Goal: Information Seeking & Learning: Learn about a topic

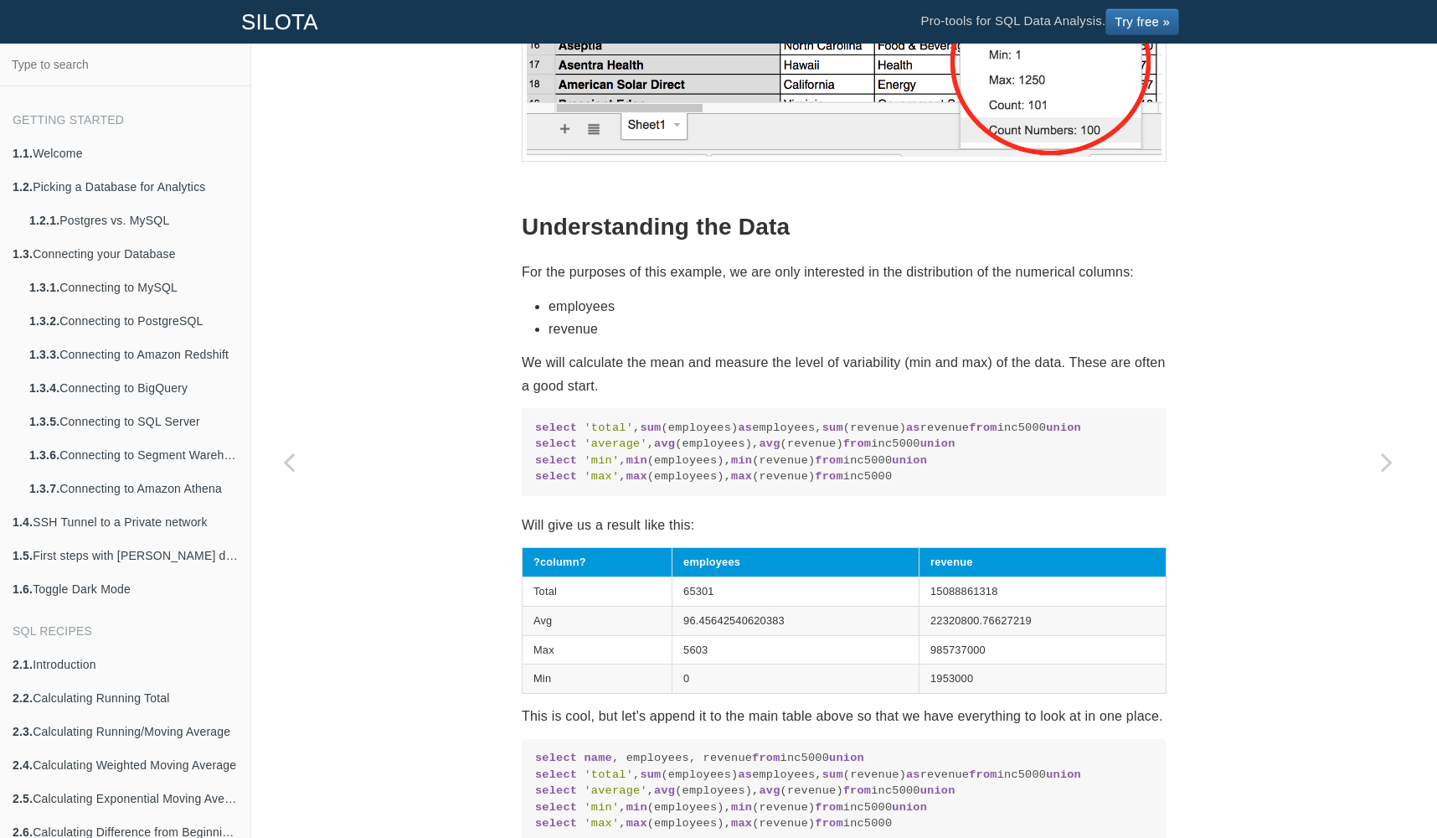
scroll to position [1633, 0]
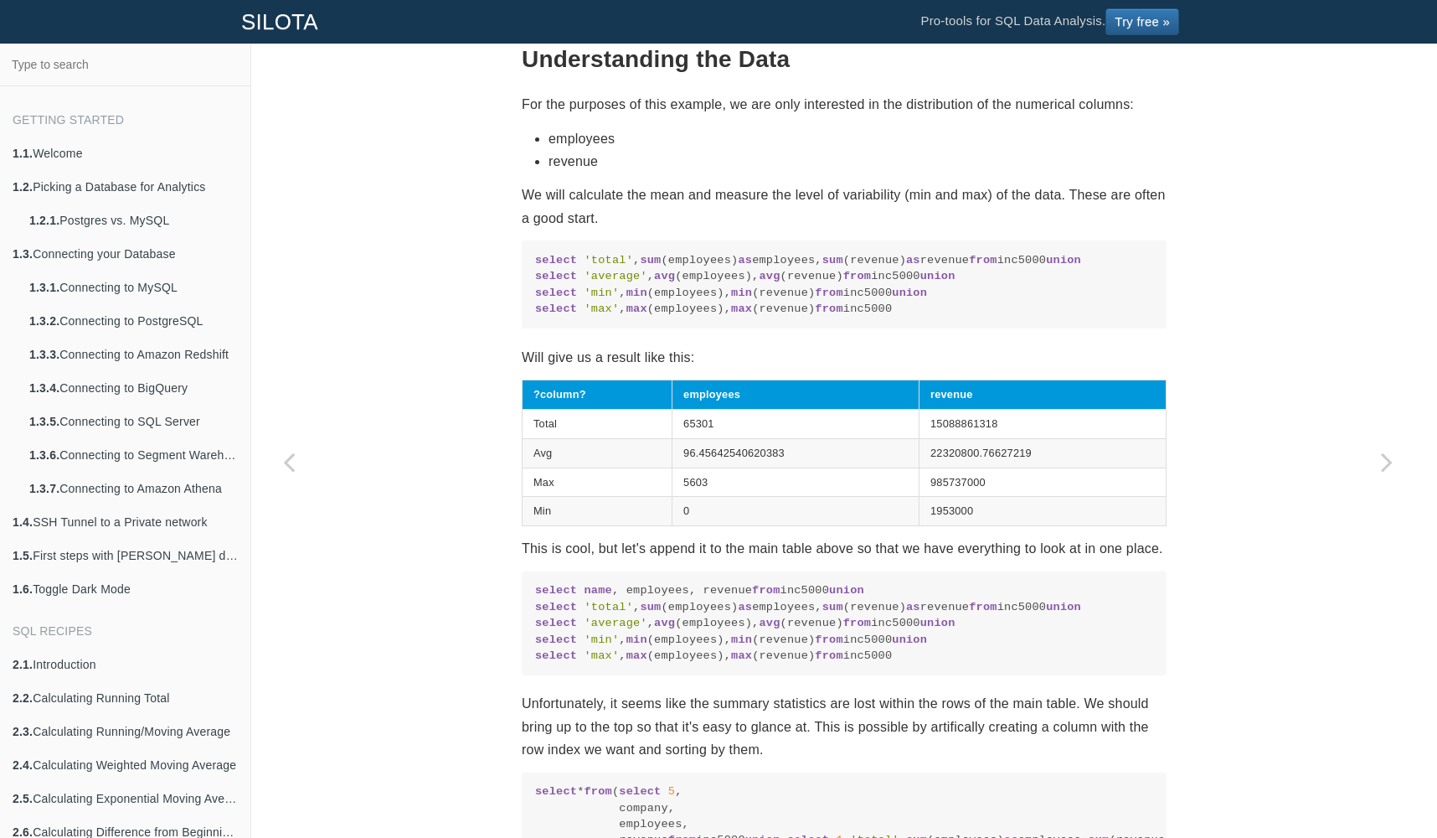
drag, startPoint x: 631, startPoint y: 554, endPoint x: 529, endPoint y: 255, distance: 315.2
click at [535, 255] on code "select 'total' , sum (employees) as employees, sum (revenue) as revenue from in…" at bounding box center [844, 284] width 618 height 65
copy code "select 'total' , sum (employees) as employees, sum (revenue) as revenue from in…"
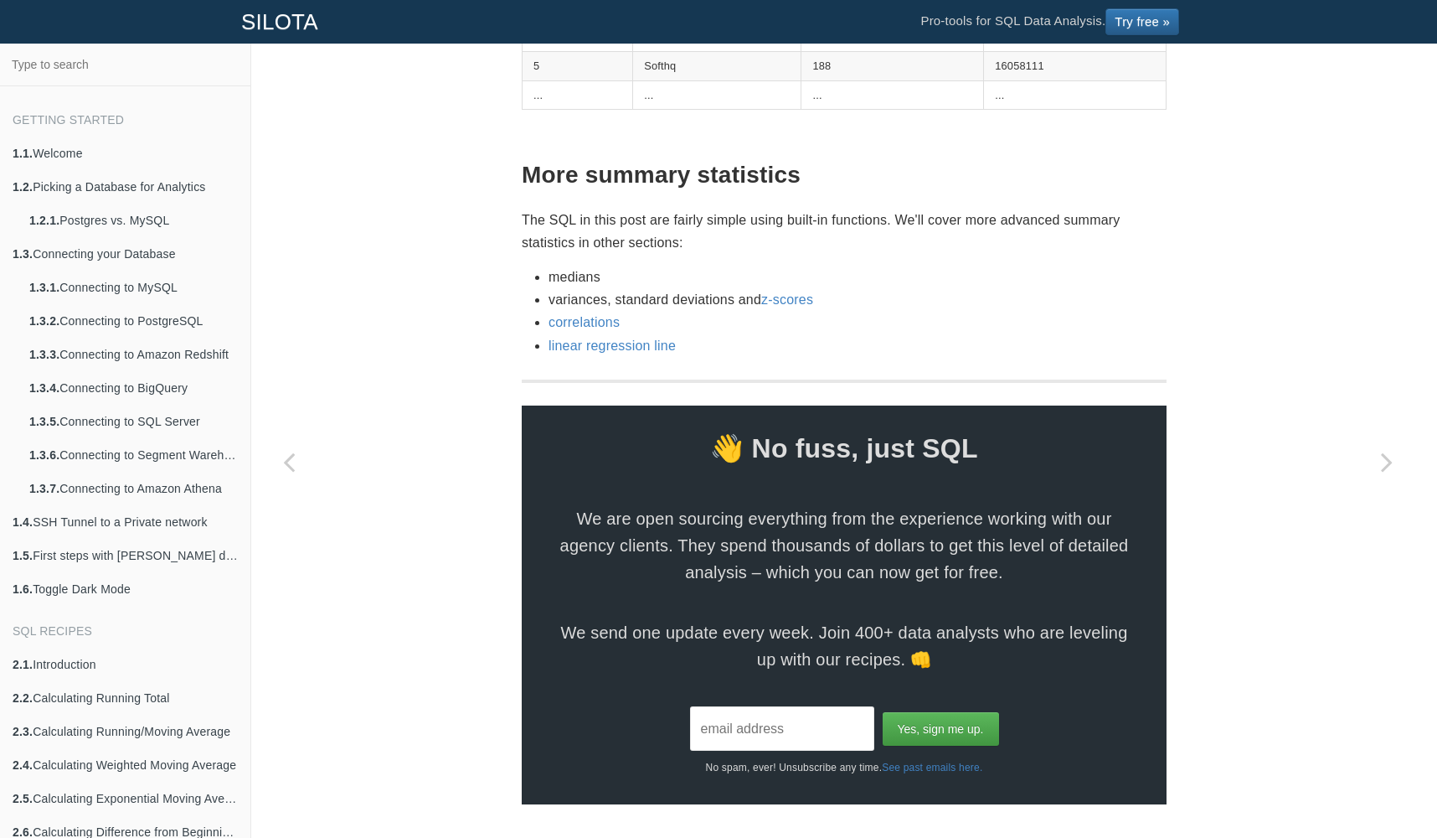
scroll to position [3800, 0]
click at [598, 327] on link "correlations" at bounding box center [584, 322] width 71 height 14
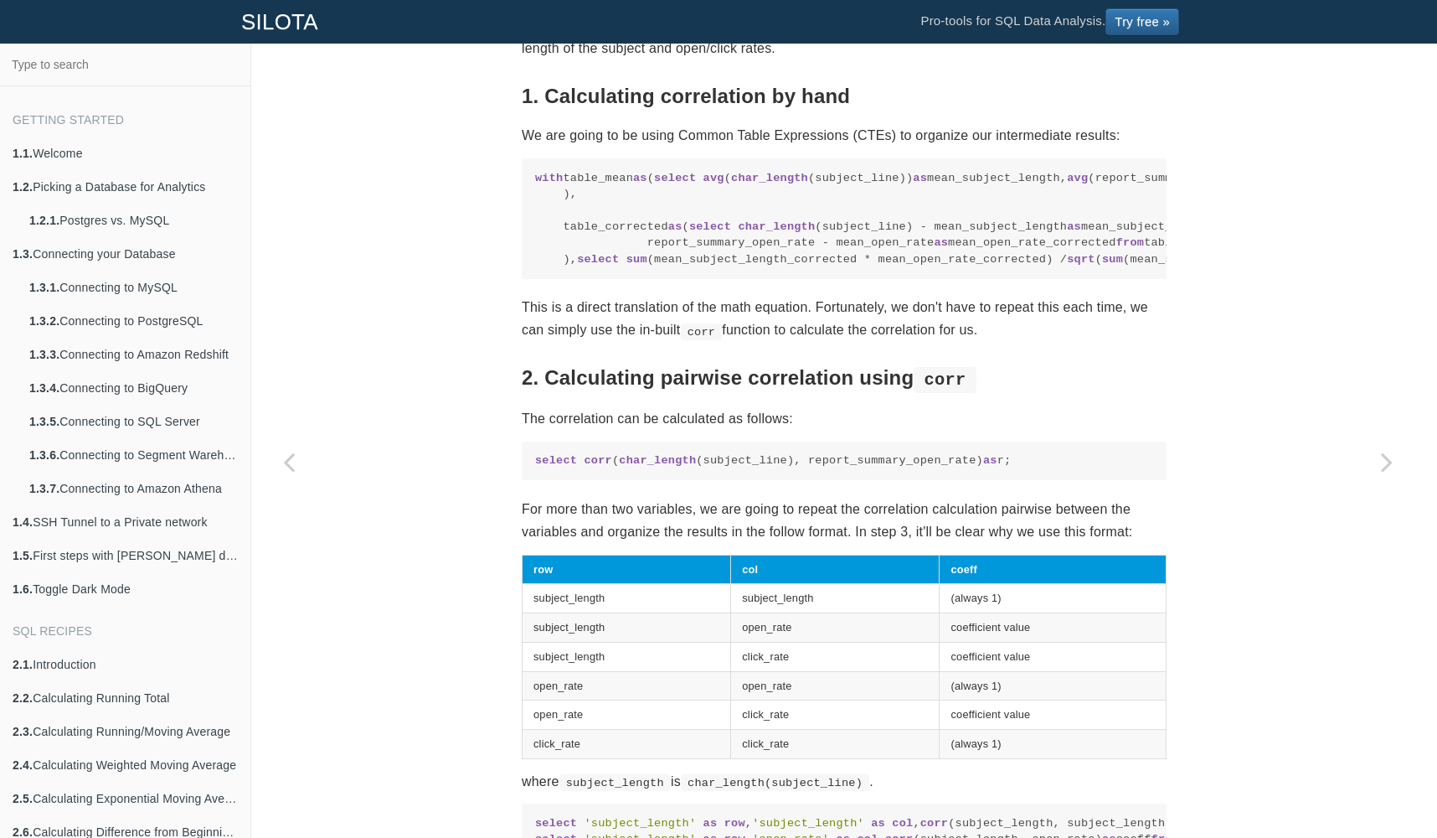
scroll to position [919, 0]
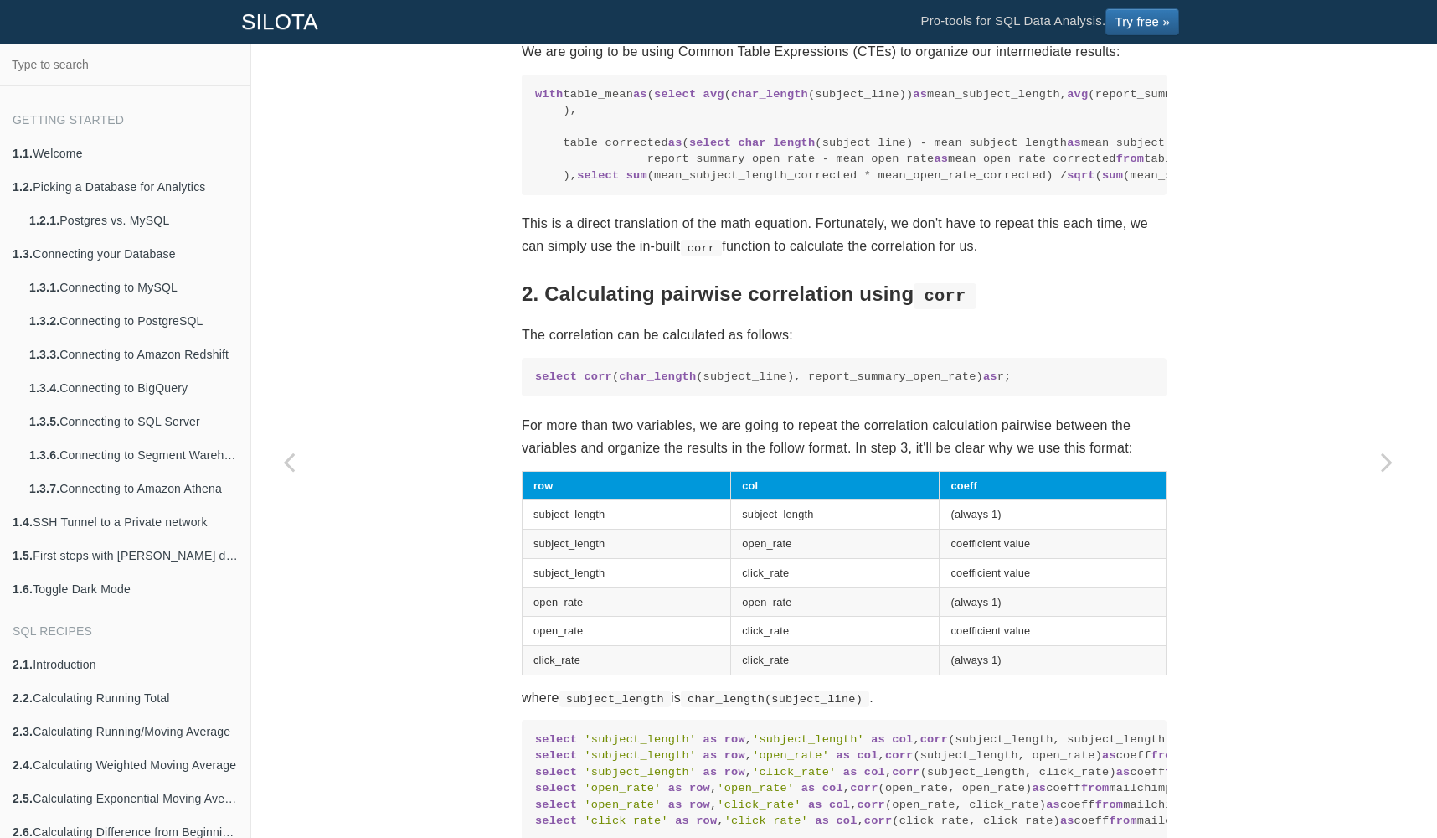
drag, startPoint x: 992, startPoint y: 551, endPoint x: 511, endPoint y: 549, distance: 480.7
click at [511, 549] on div "SQL Recipes Summarizing Data Calculating Relationships with Correlation Matrice…" at bounding box center [844, 476] width 670 height 2618
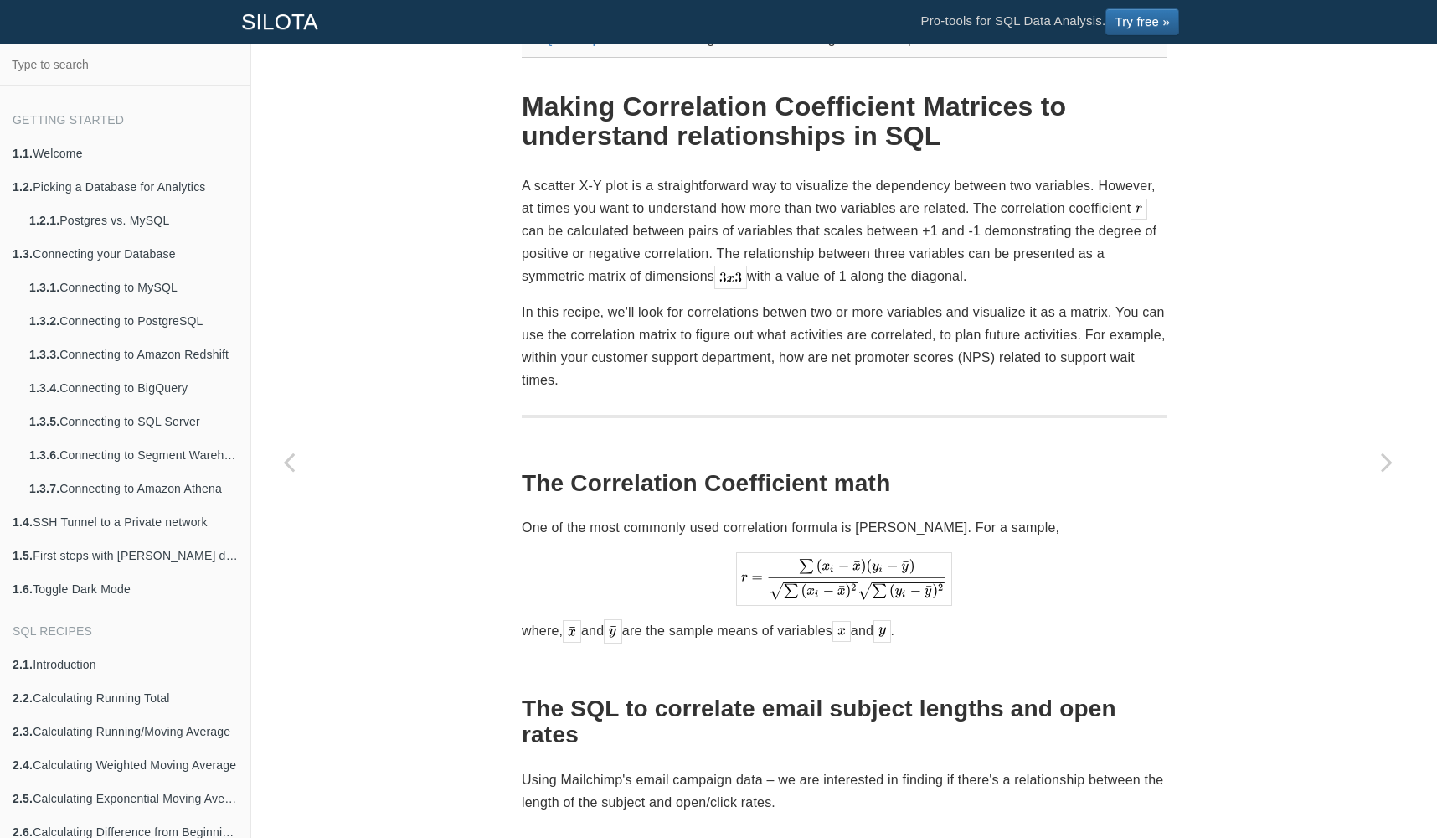
scroll to position [0, 0]
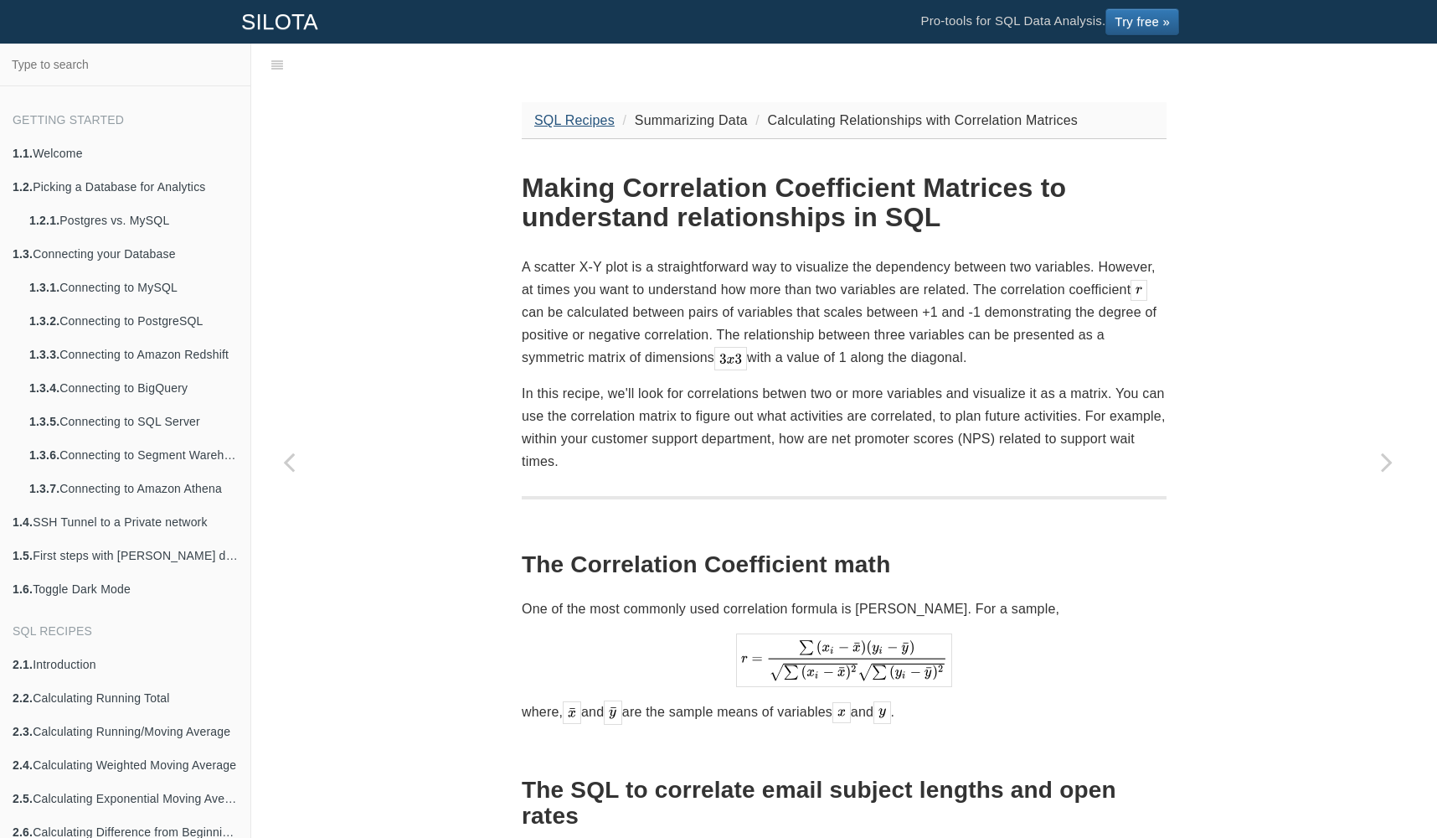
click at [569, 120] on link "SQL Recipes" at bounding box center [574, 120] width 80 height 14
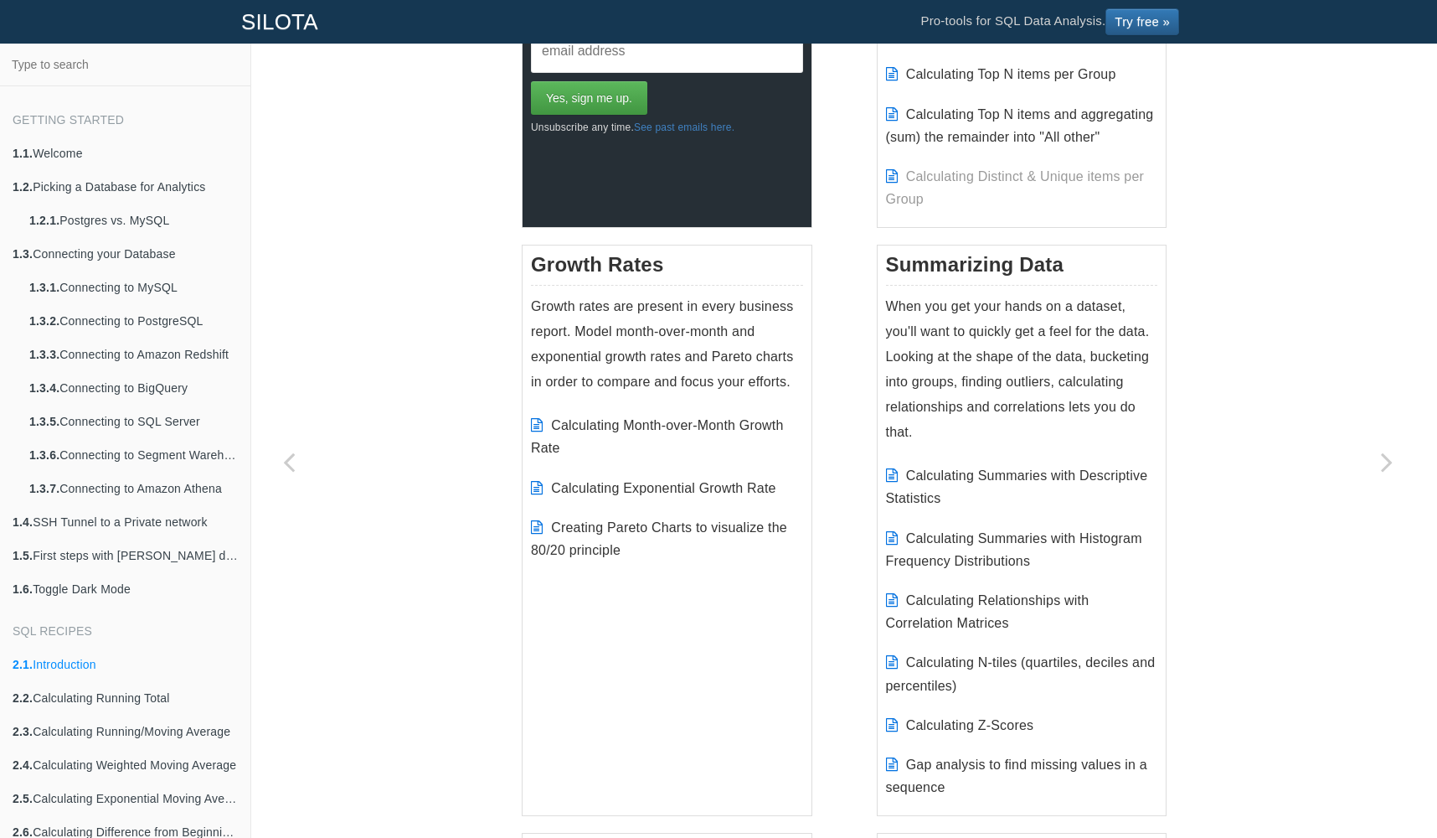
scroll to position [1131, 0]
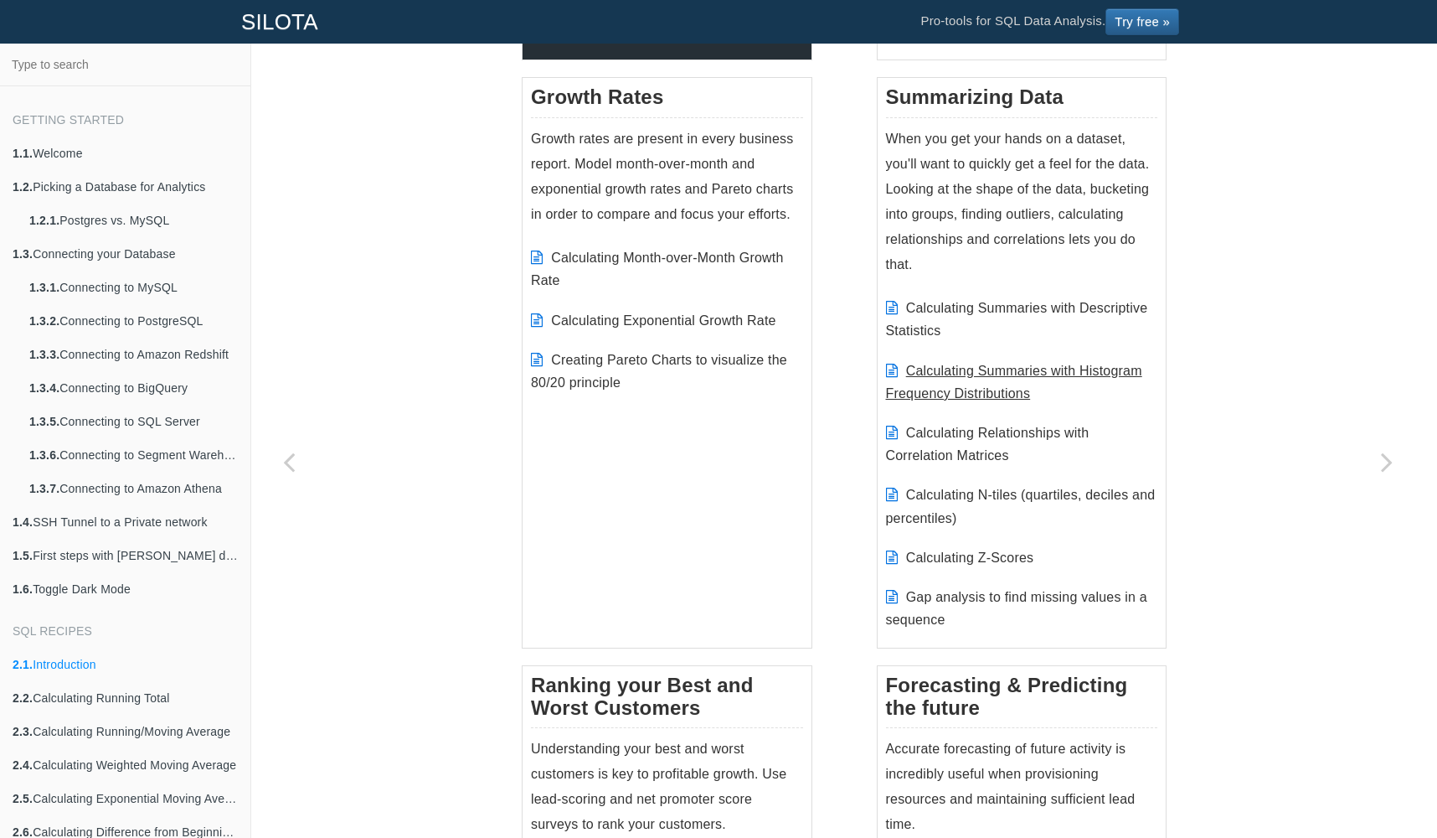
click at [987, 392] on link "Calculating Summaries with Histogram Frequency Distributions" at bounding box center [1014, 381] width 256 height 37
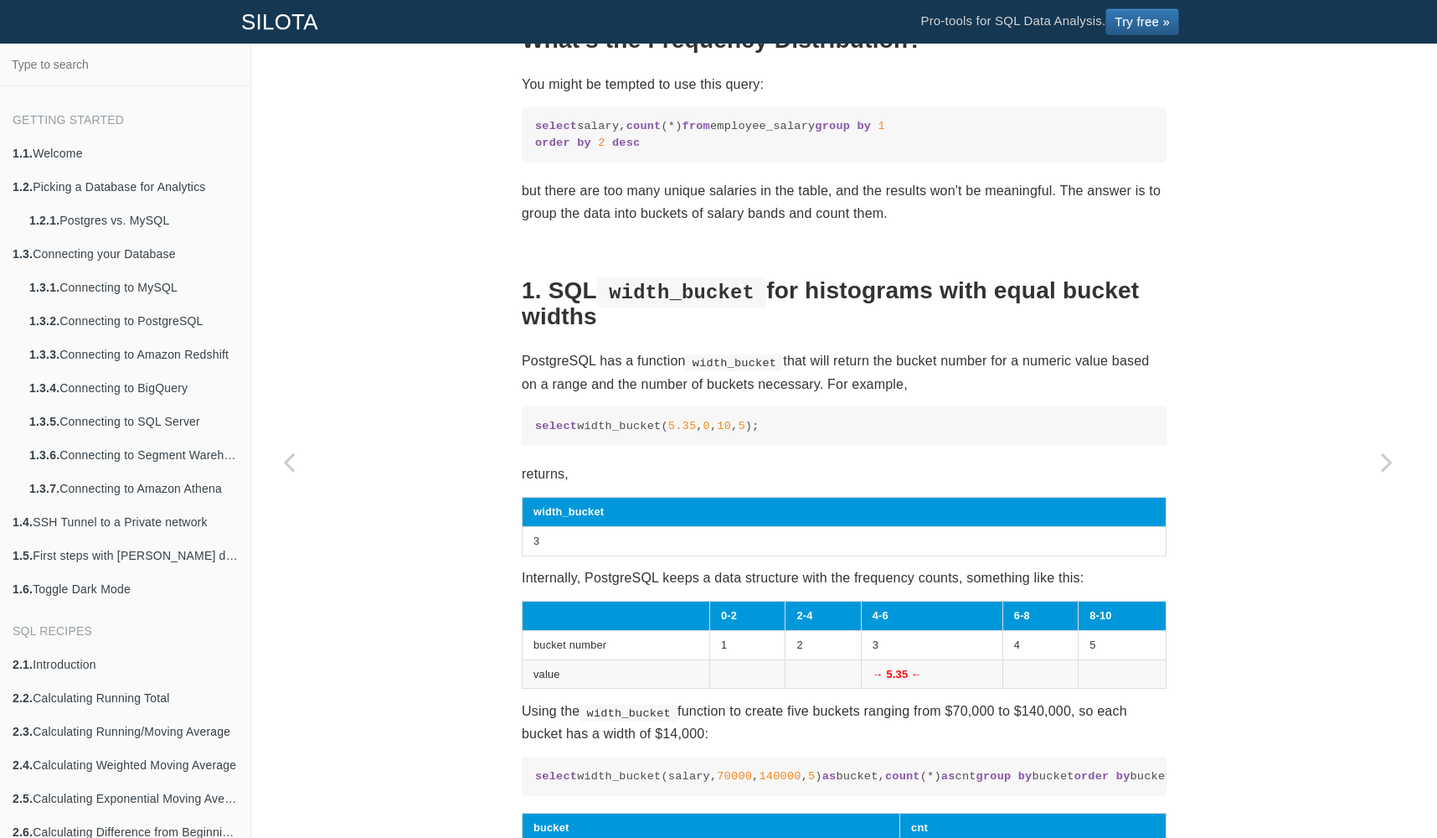
scroll to position [754, 0]
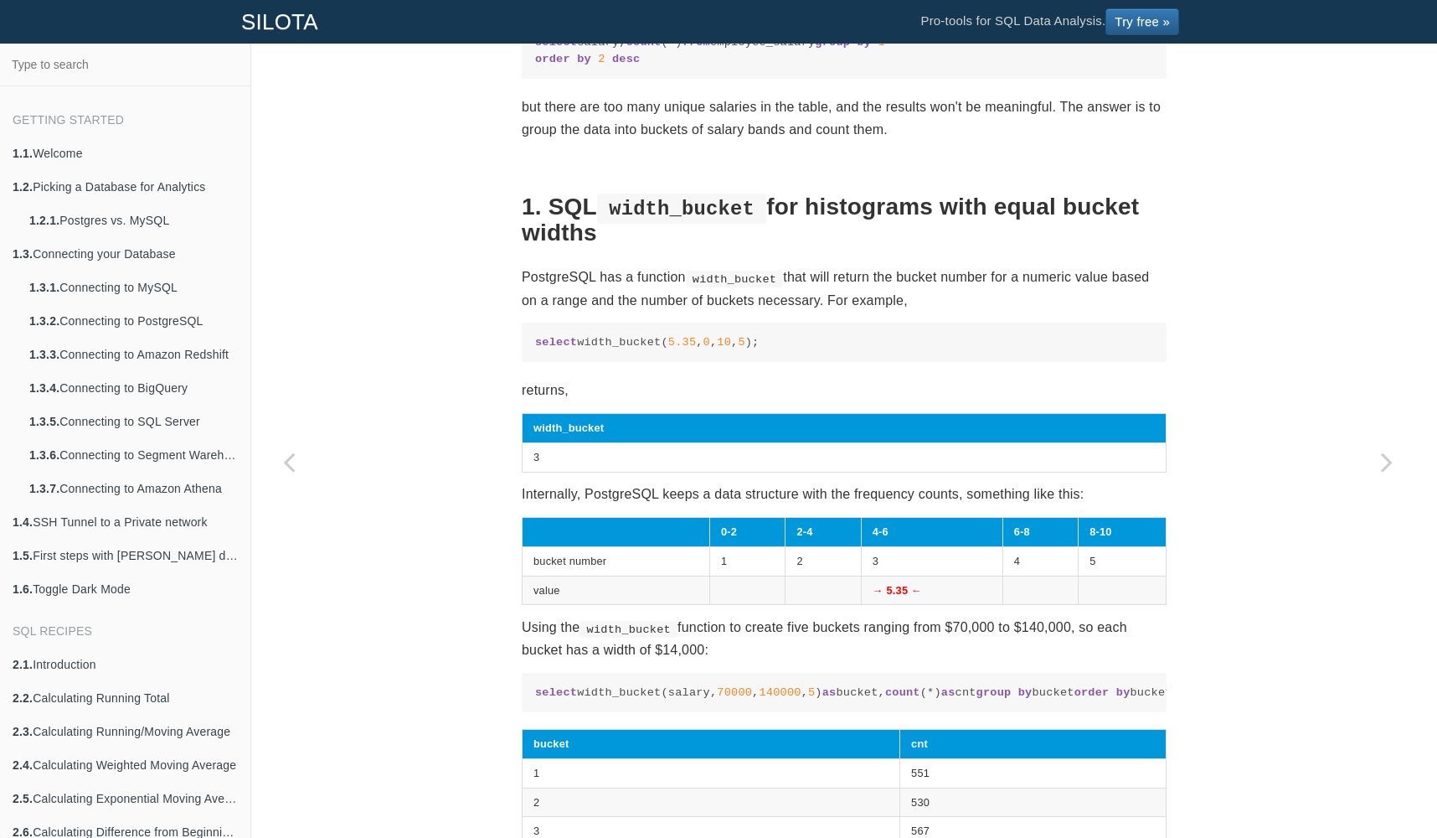
click at [772, 350] on code "select width_bucket( 5.35 , 0 , 10 , 5 );" at bounding box center [844, 342] width 618 height 16
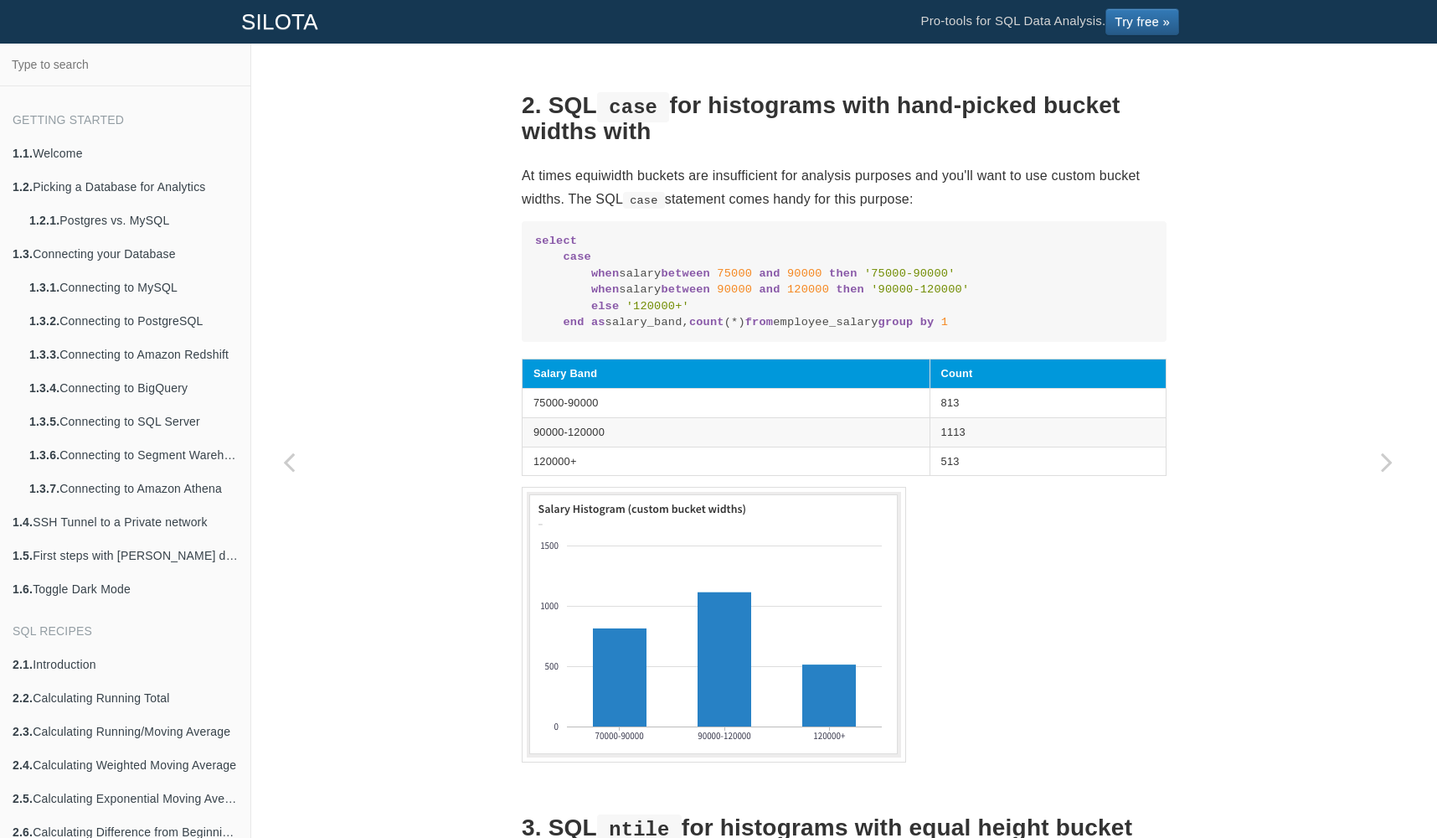
scroll to position [2094, 0]
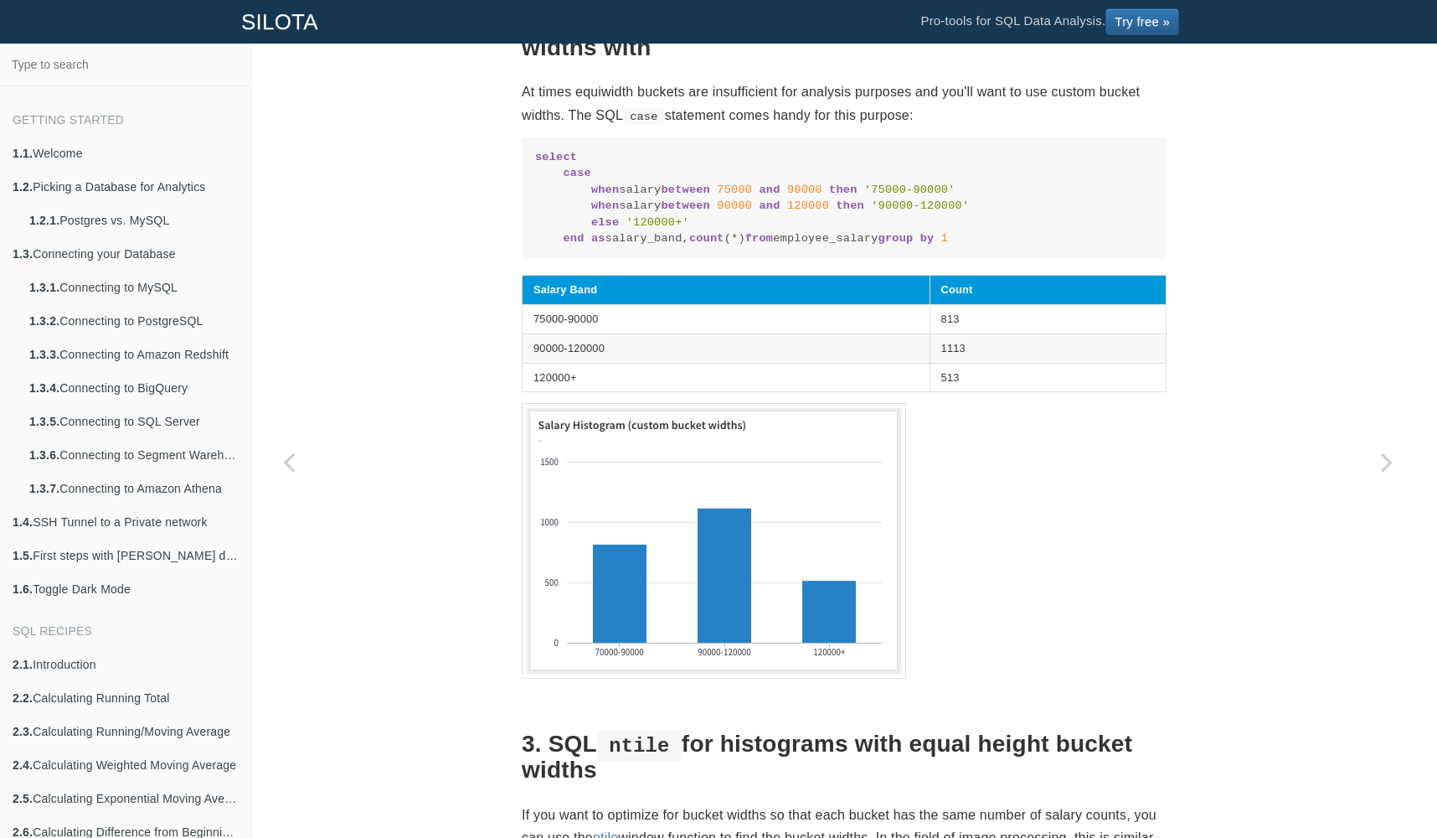
click at [598, 246] on code "select case when salary between 75000 and 90000 then '75000-90000' when salary …" at bounding box center [844, 197] width 618 height 97
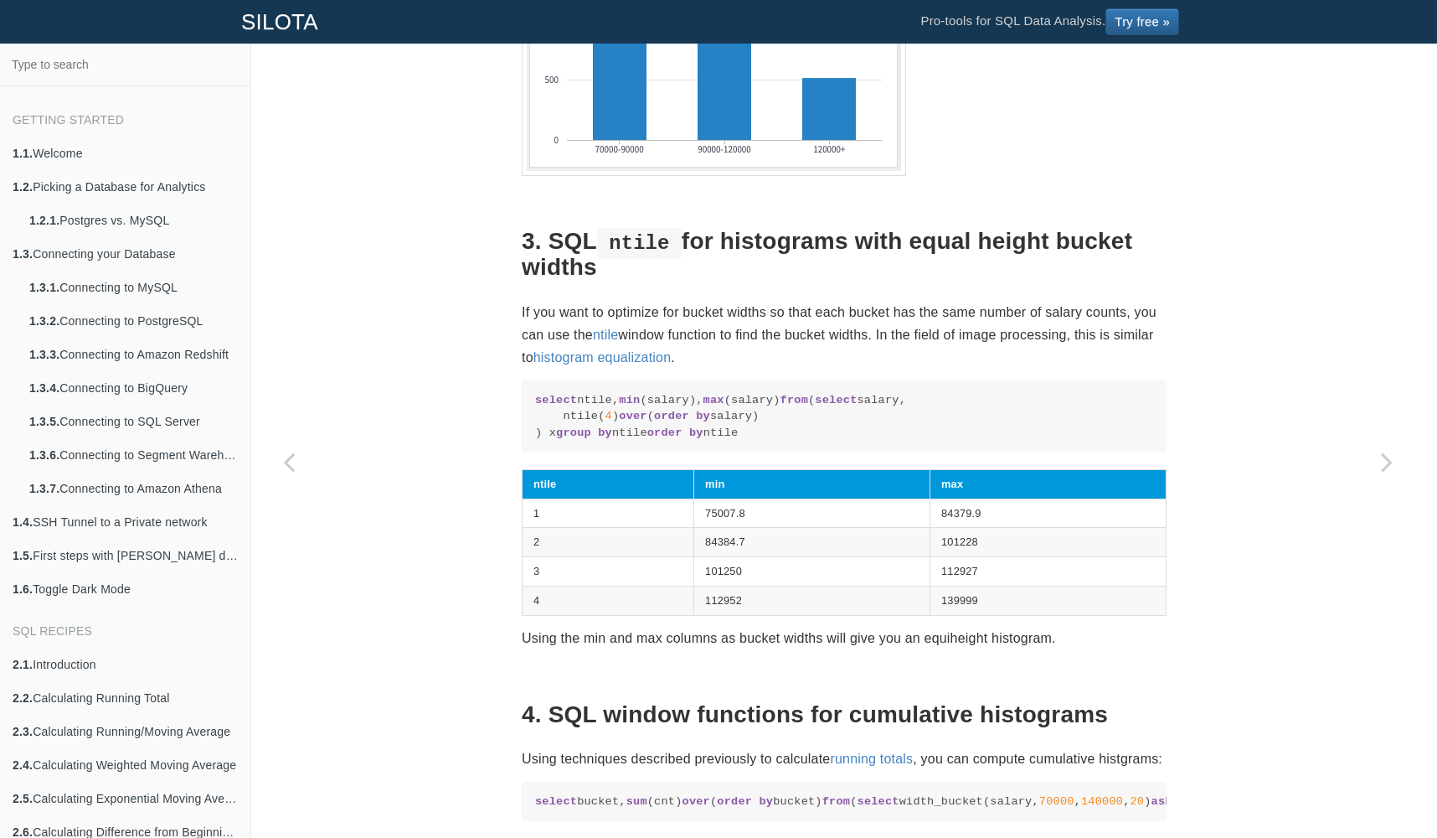
scroll to position [2848, 0]
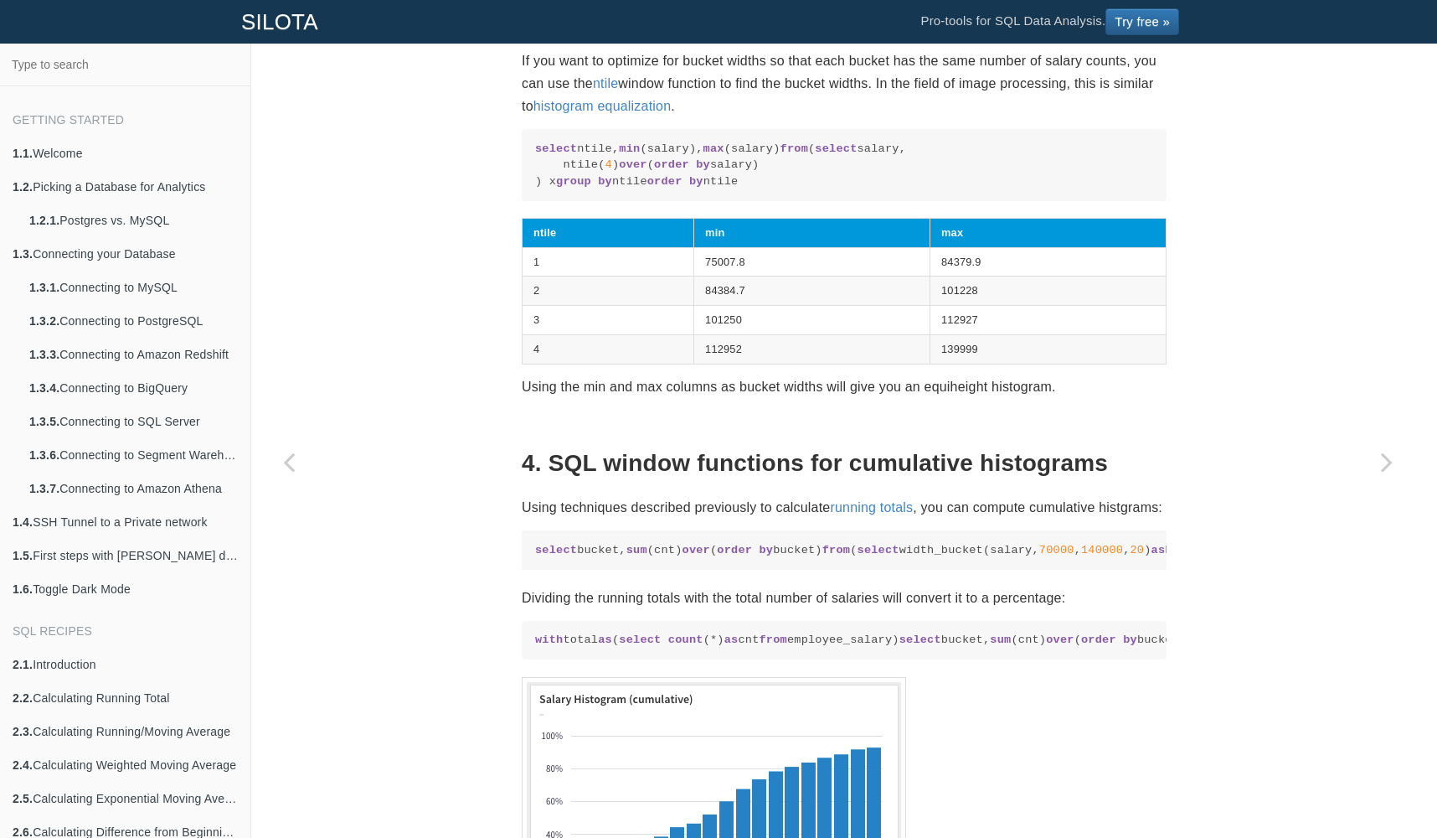
drag, startPoint x: 626, startPoint y: 471, endPoint x: 523, endPoint y: 376, distance: 139.3
click at [523, 200] on pre "select ntile, min (salary), max (salary) from ( select salary, ntile( 4 ) over …" at bounding box center [844, 164] width 645 height 71
copy code "select ntile, min (salary), max (salary) from ( select salary, ntile( 4 ) over …"
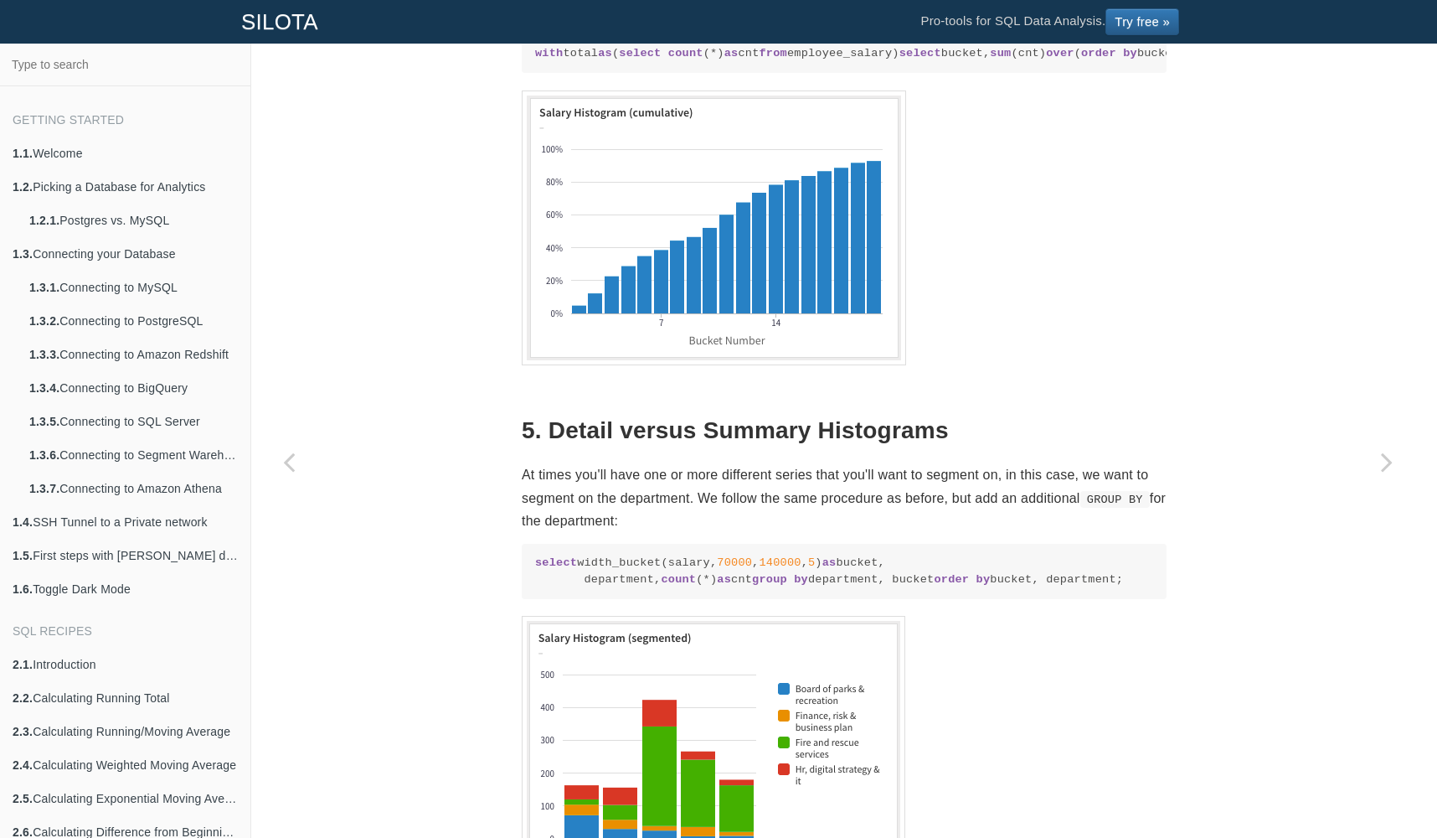
scroll to position [3601, 0]
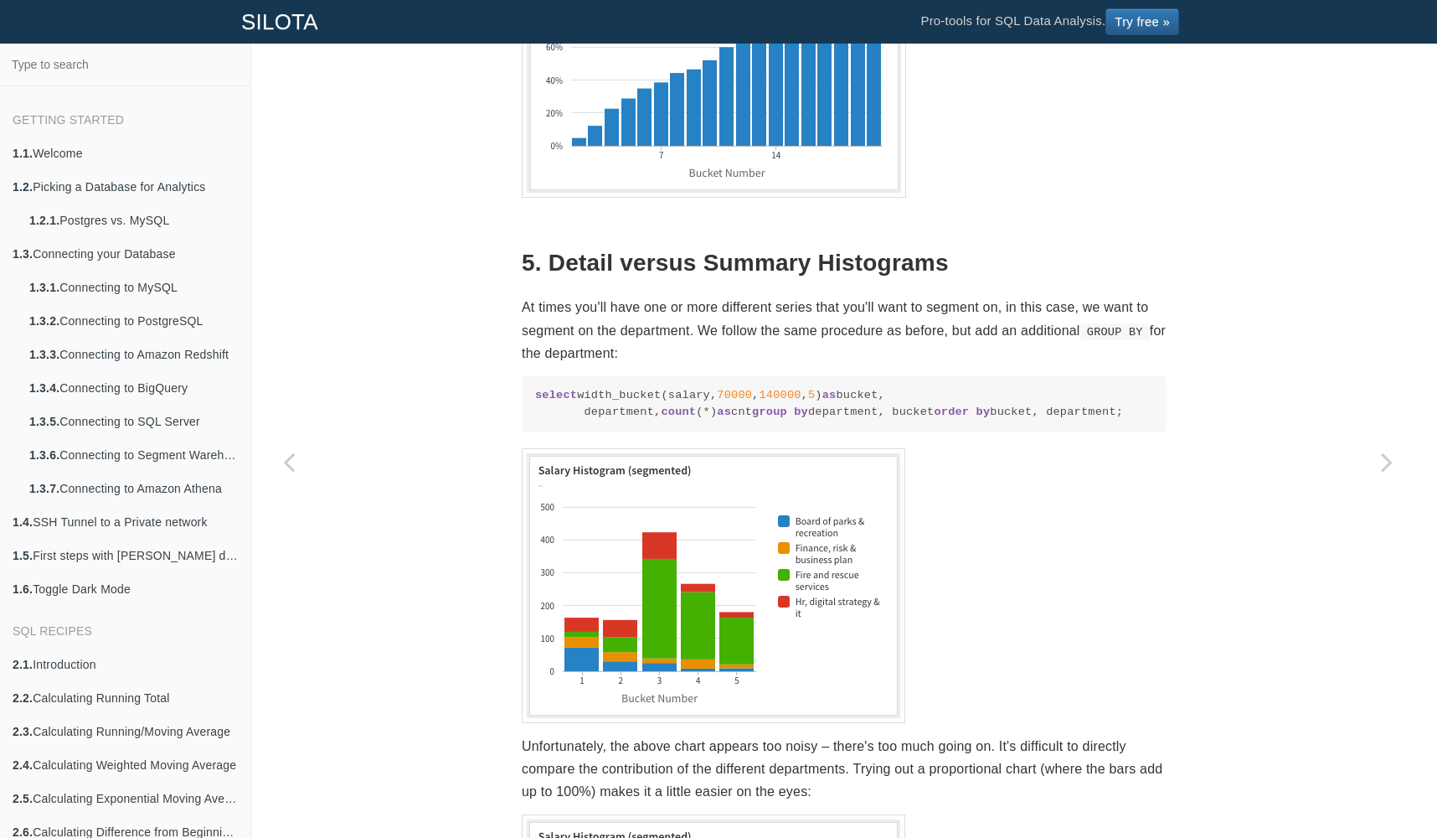
drag, startPoint x: 695, startPoint y: 164, endPoint x: 522, endPoint y: 90, distance: 188.4
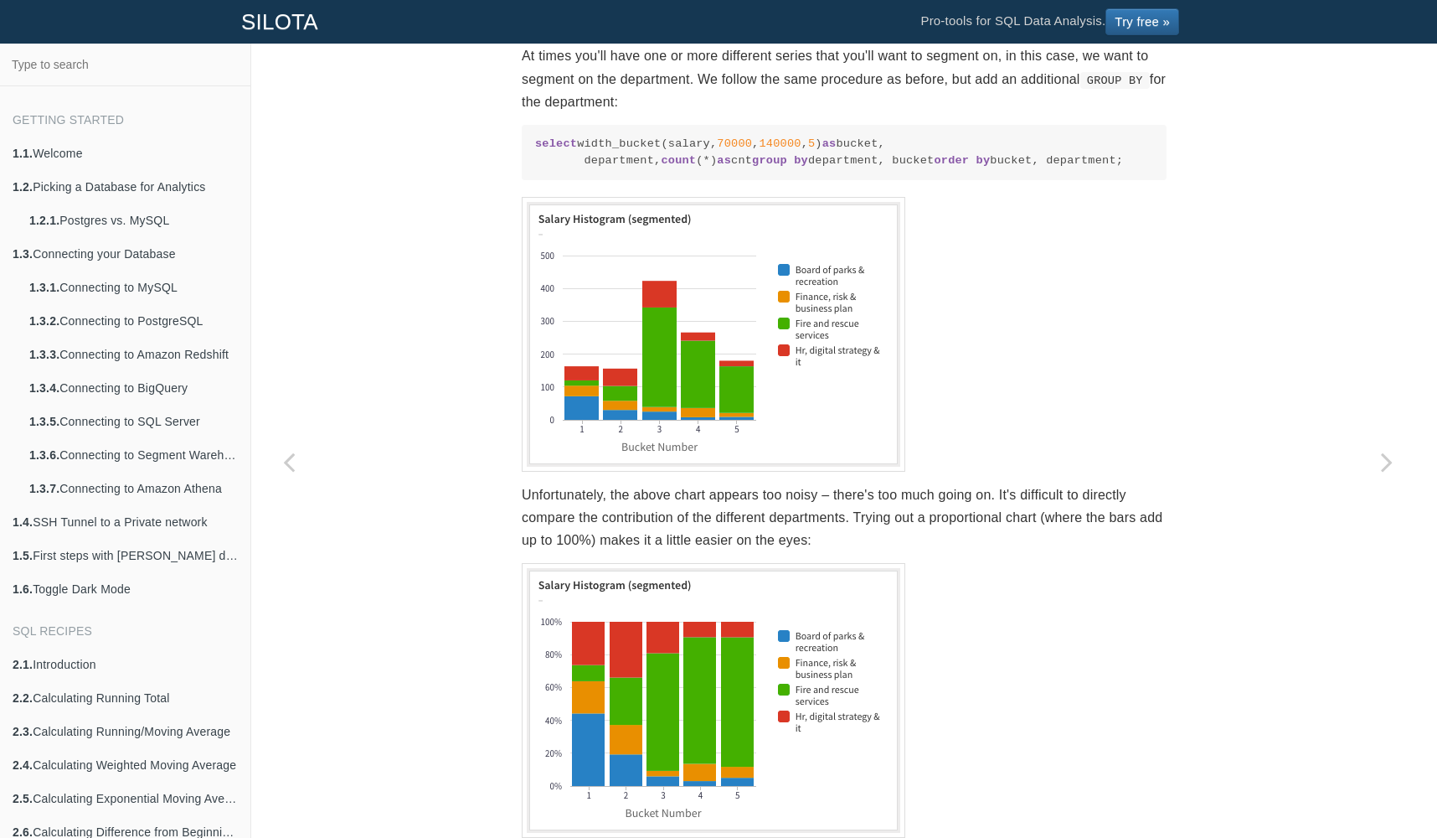
scroll to position [4104, 0]
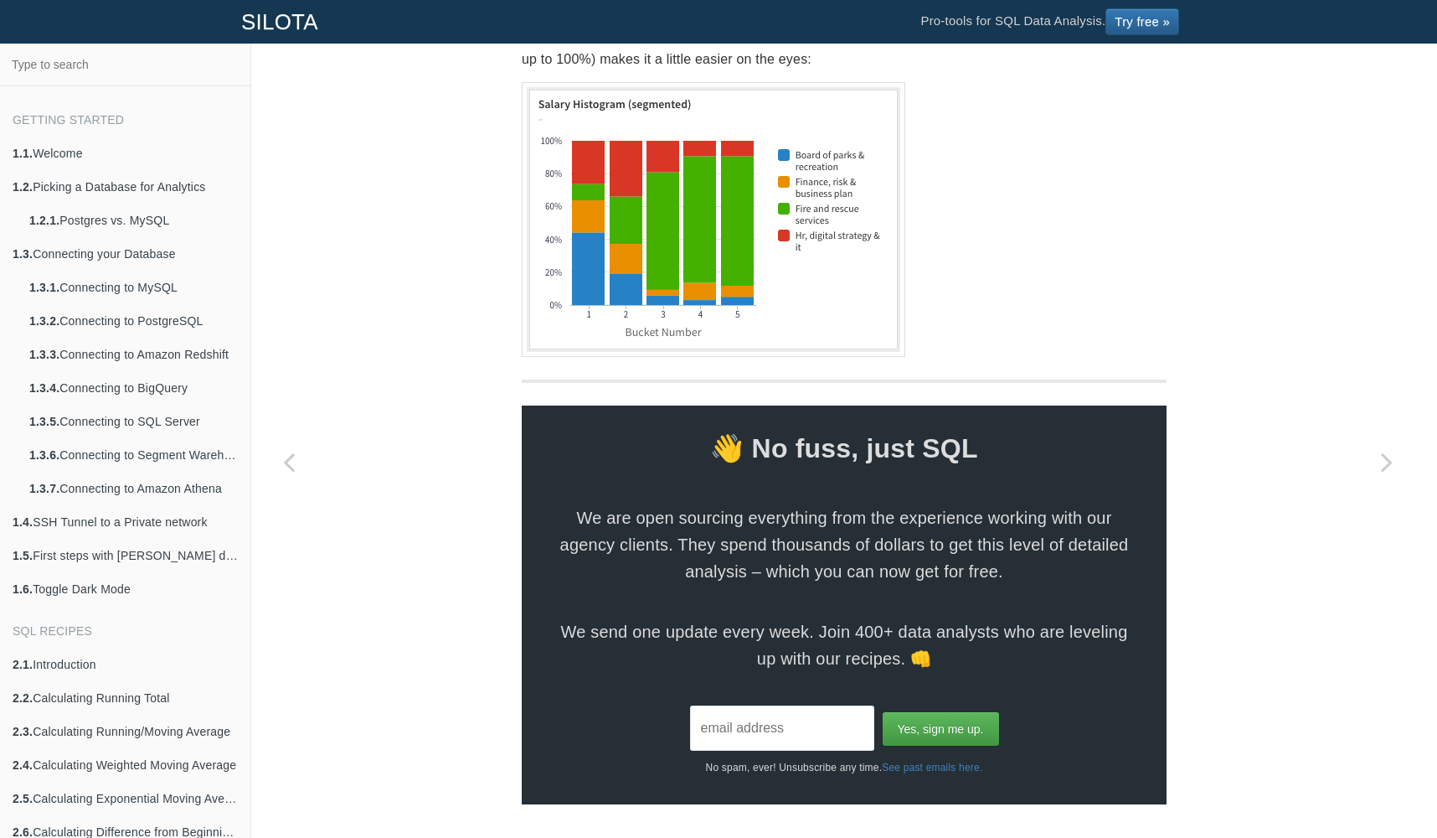
scroll to position [4852, 0]
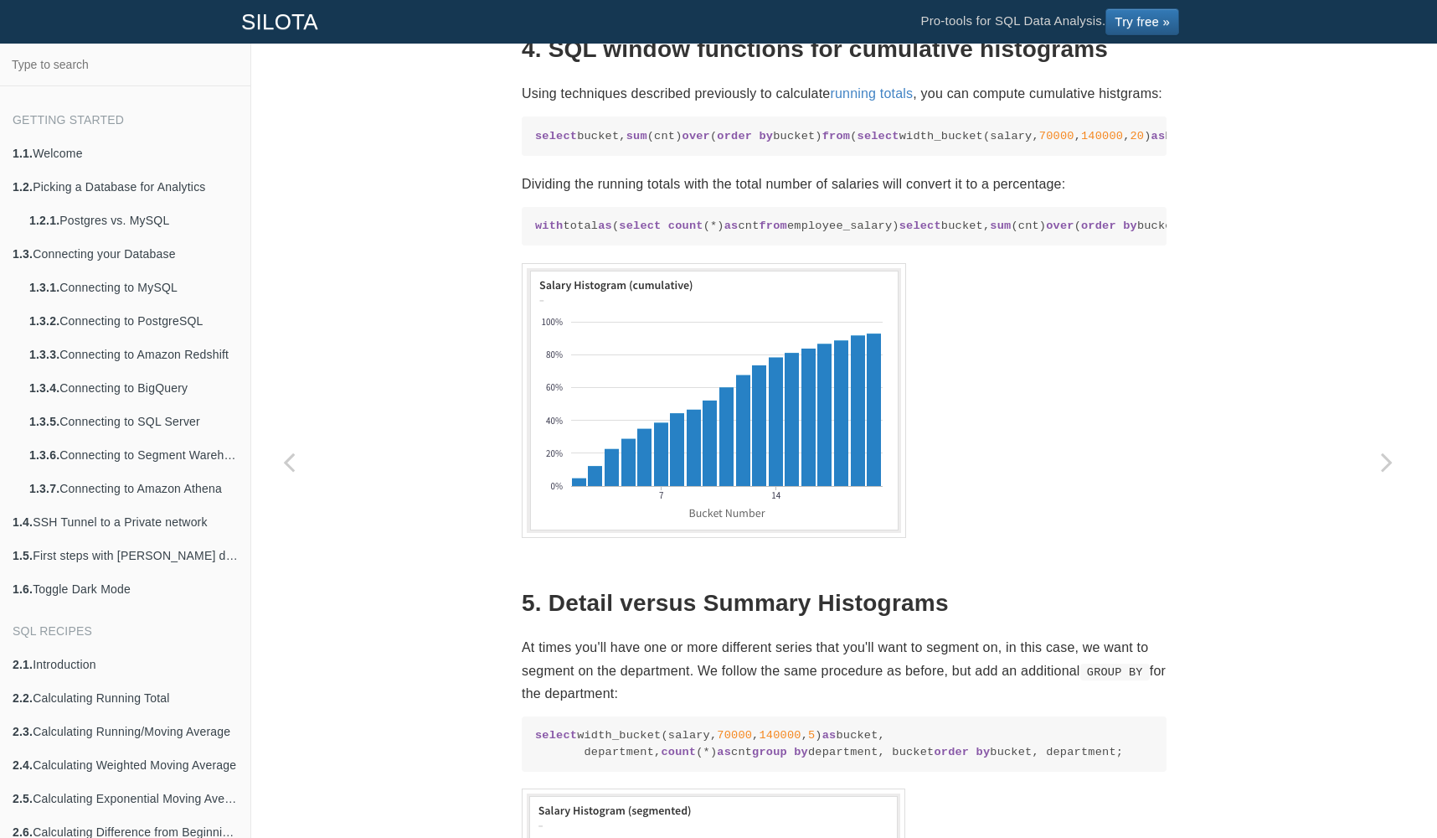
scroll to position [2759, 0]
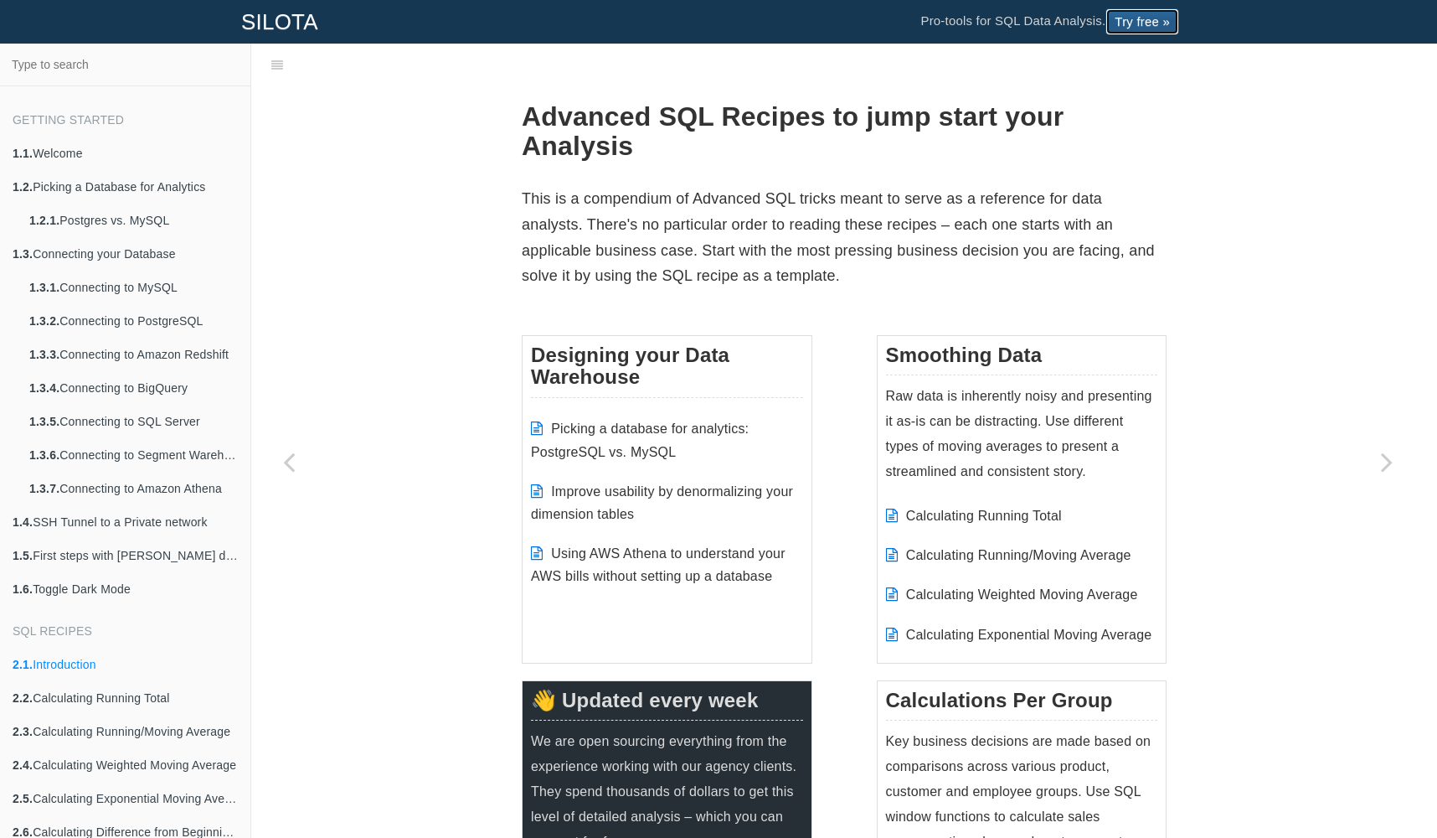
click at [1158, 20] on link "Try free »" at bounding box center [1143, 21] width 74 height 27
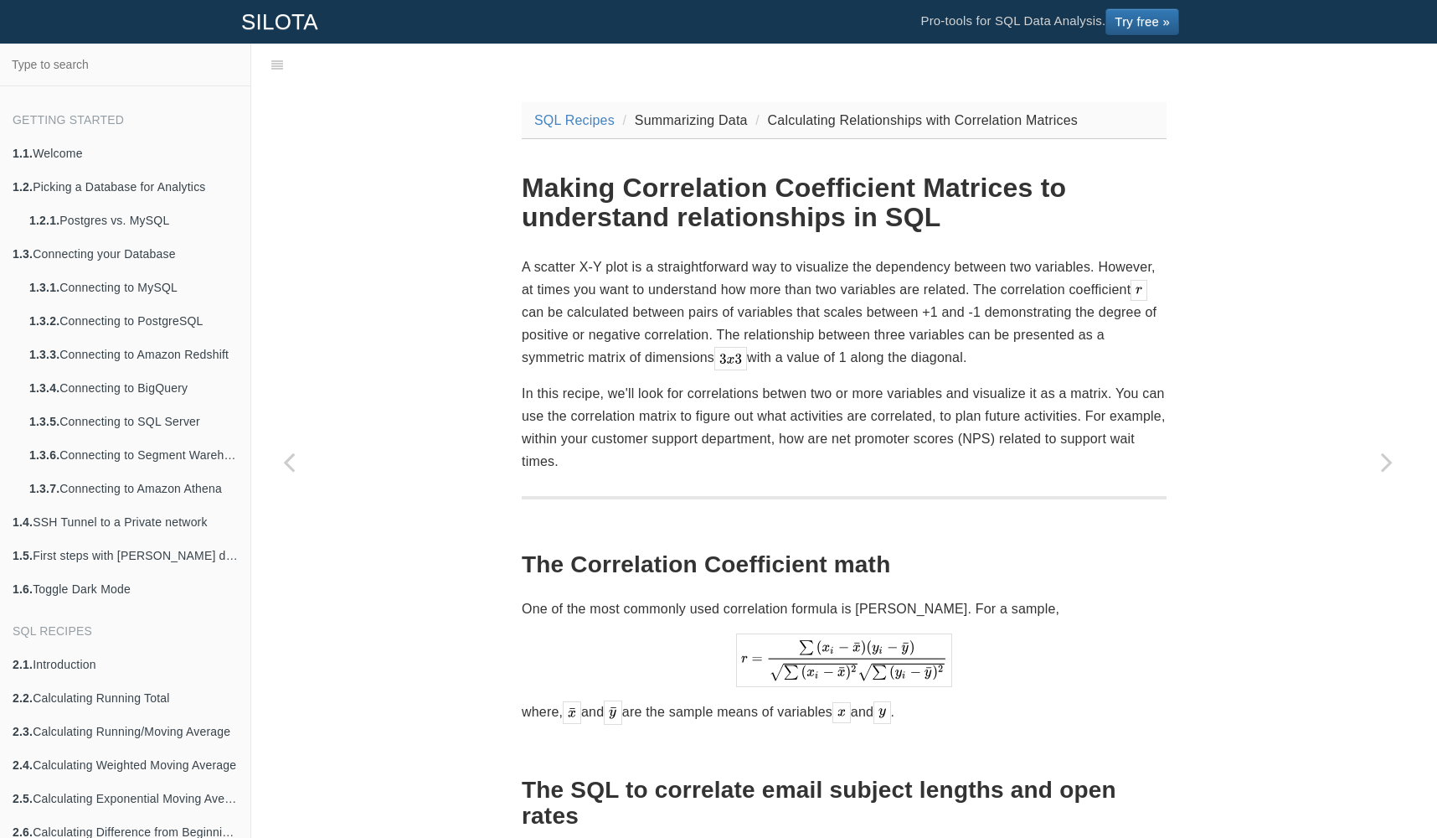
scroll to position [42, 0]
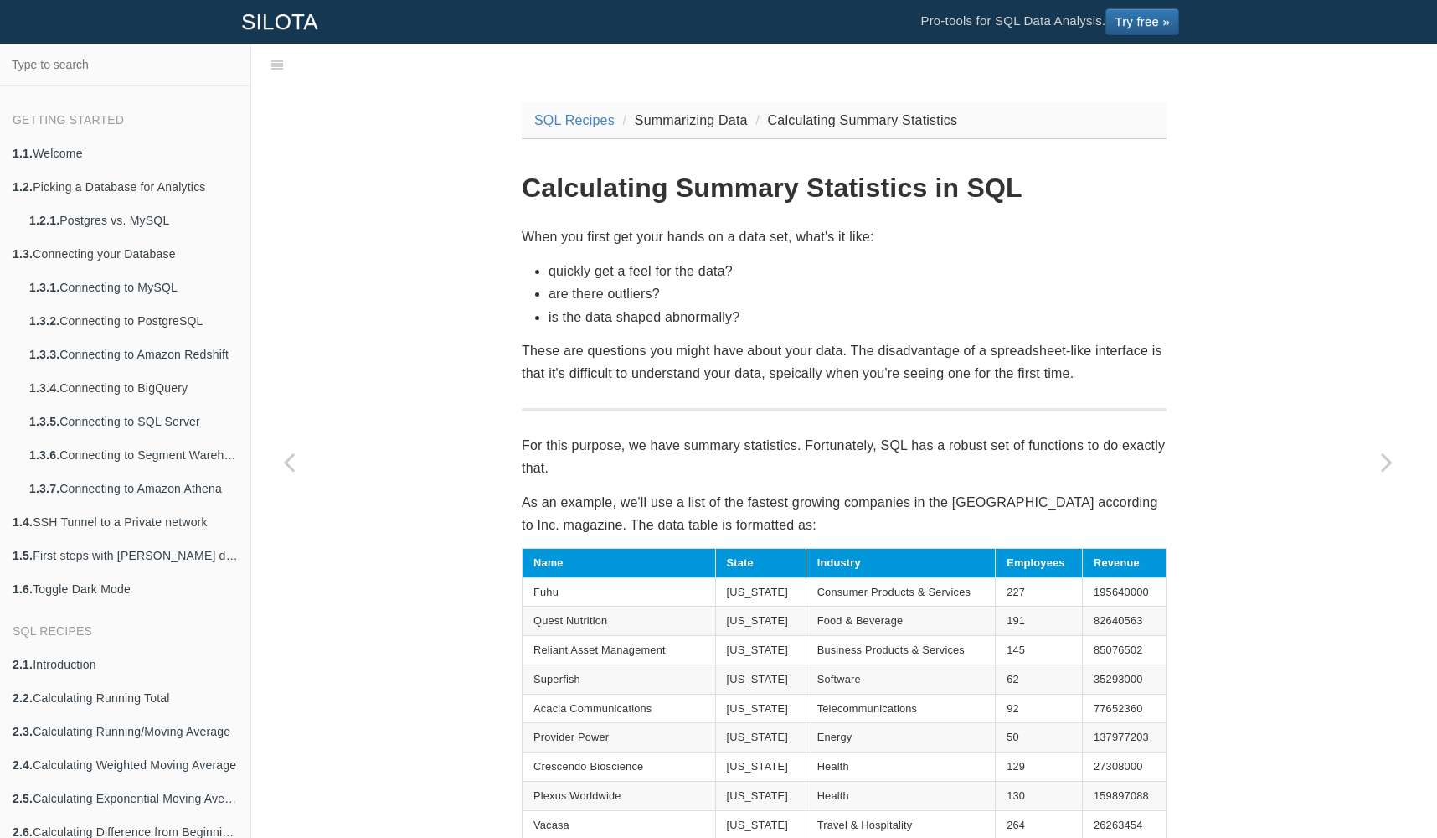
scroll to position [42, 0]
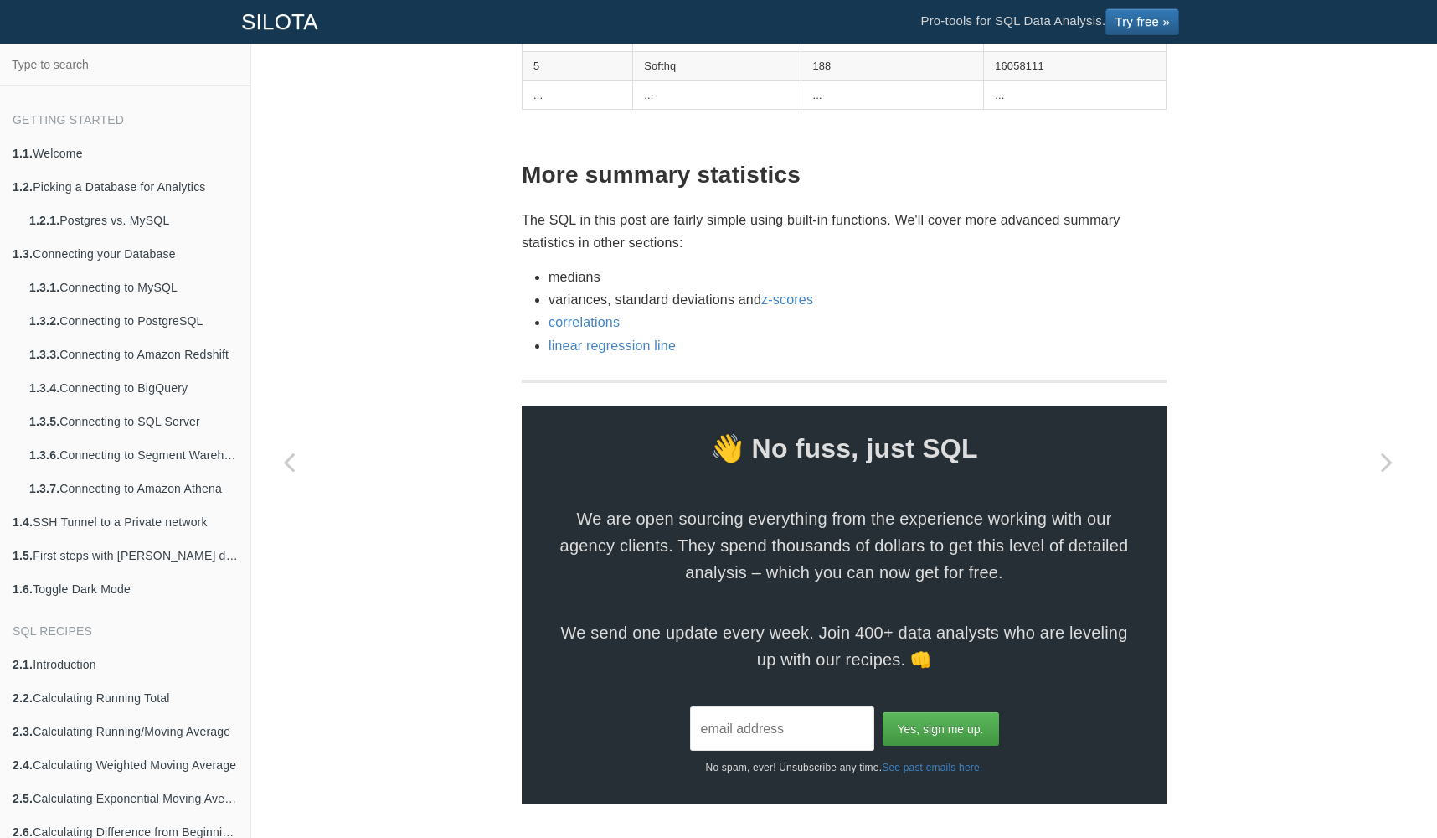
scroll to position [3800, 0]
click at [574, 319] on link "correlations" at bounding box center [584, 322] width 71 height 14
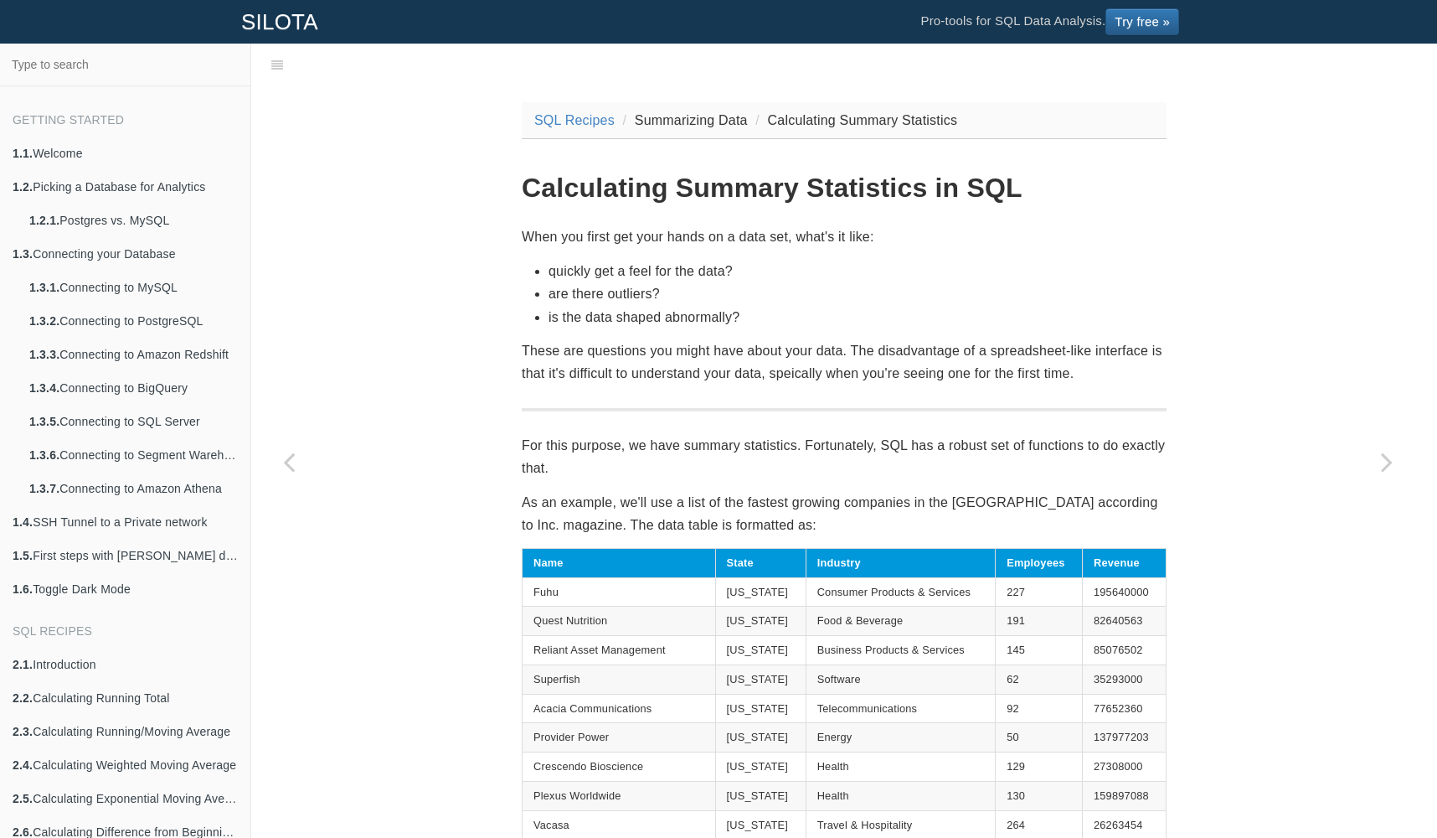
scroll to position [42, 0]
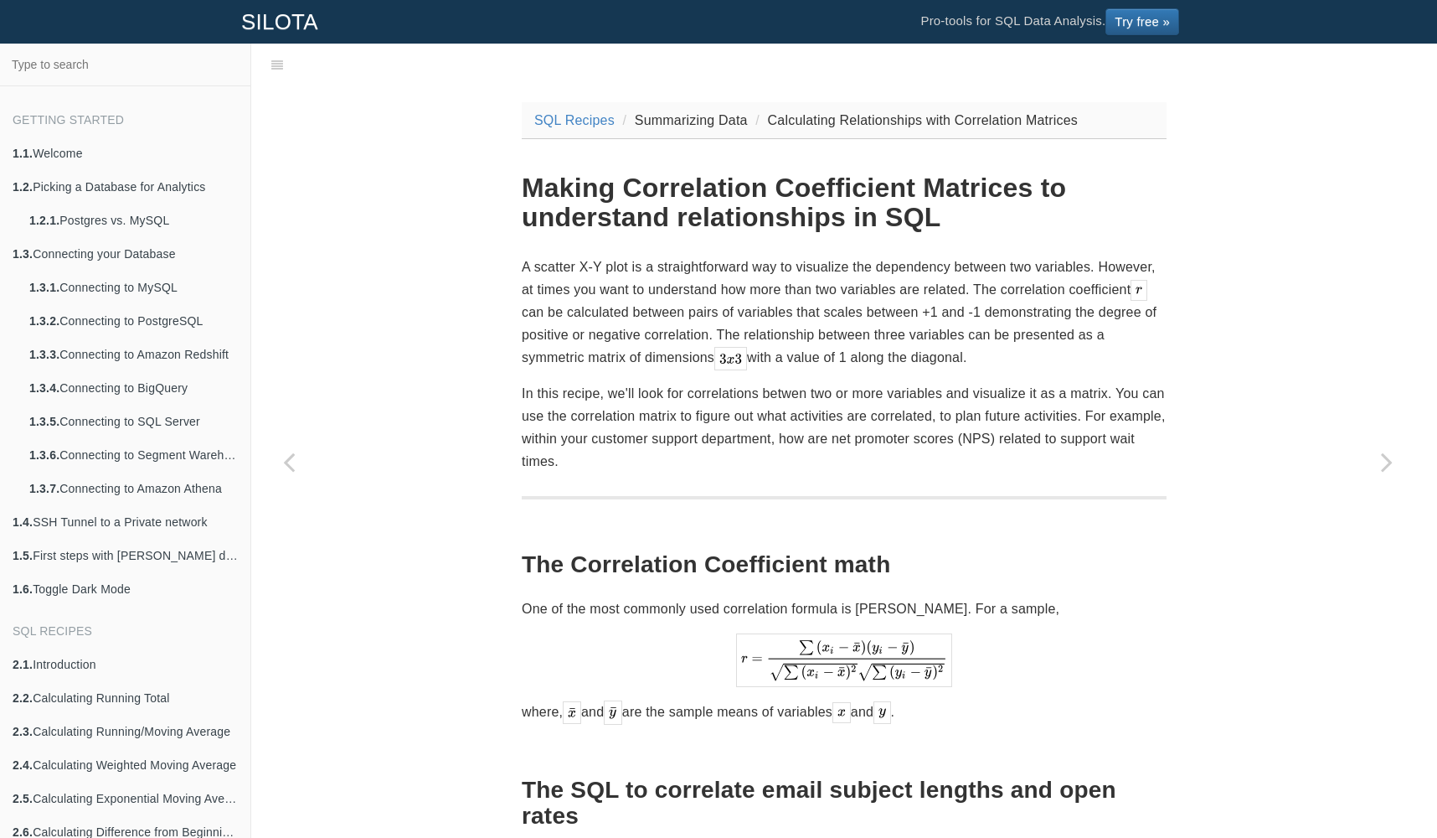
scroll to position [42, 0]
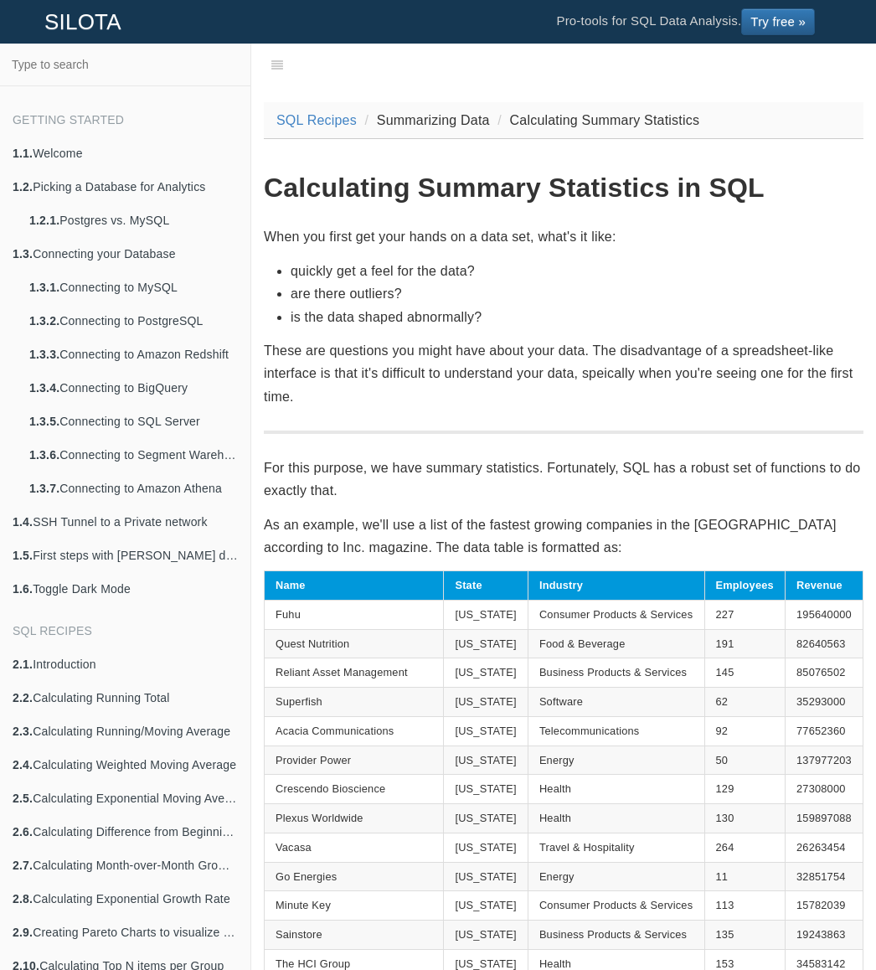
click at [709, 517] on p "As an example, we'll use a list of the fastest growing companies in the [GEOGRA…" at bounding box center [564, 535] width 600 height 45
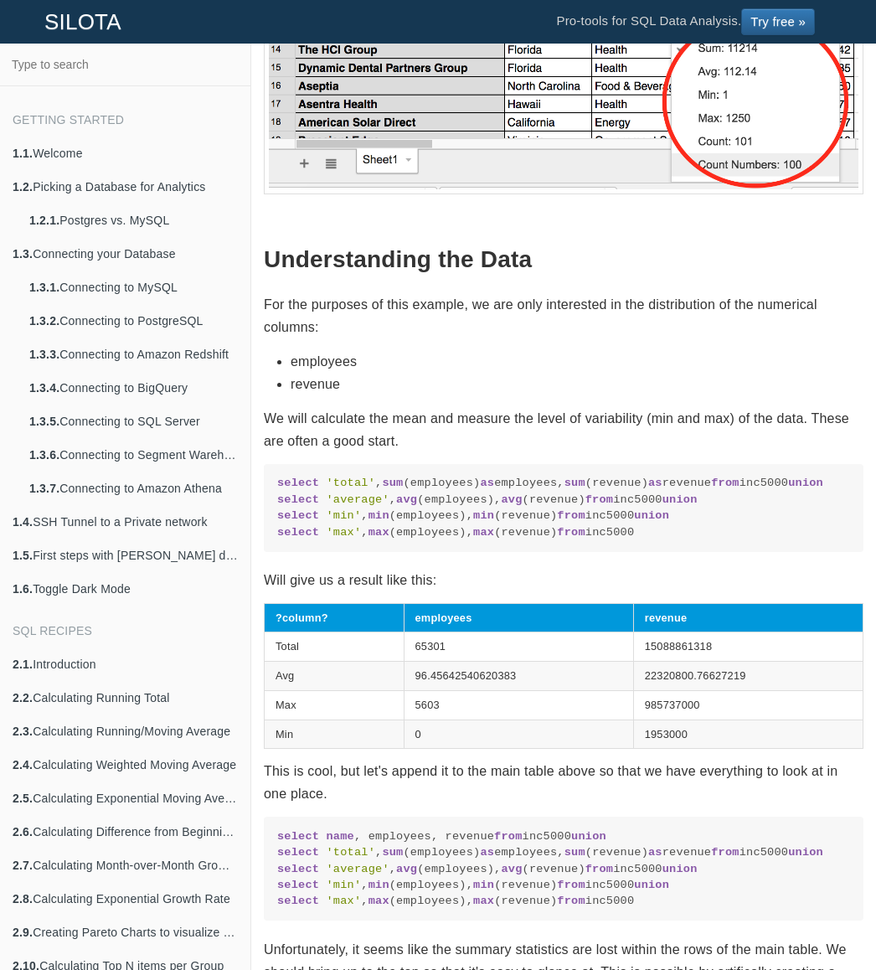
scroll to position [1591, 0]
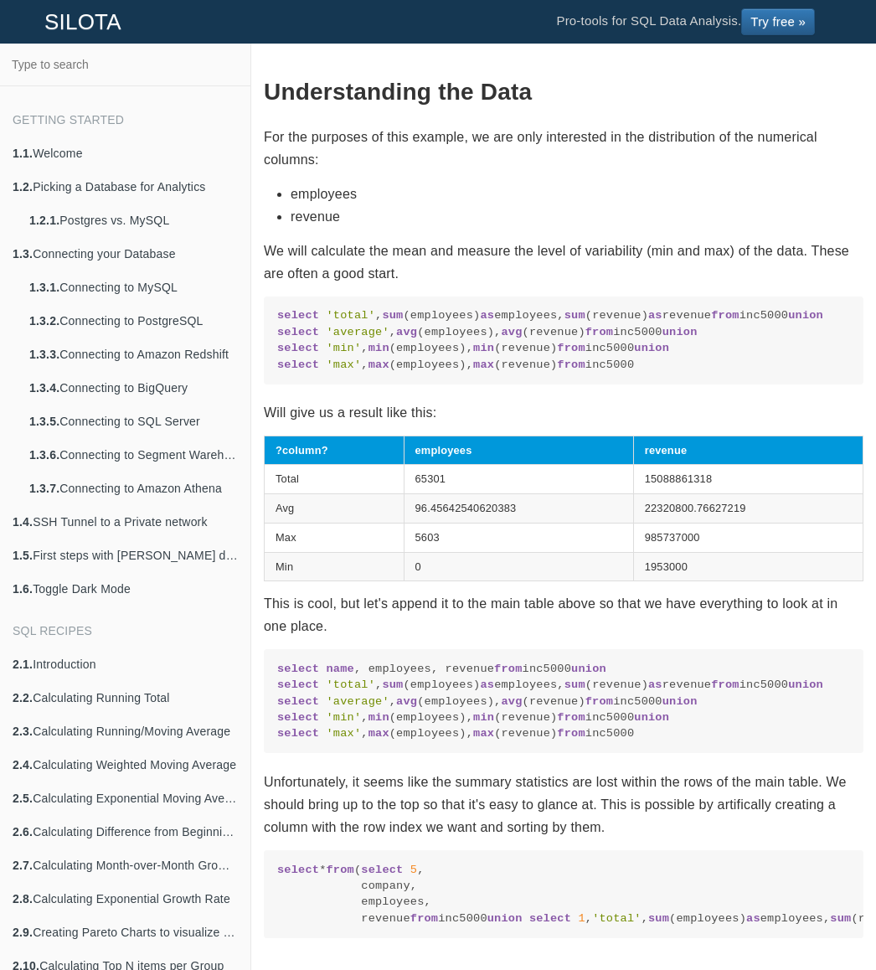
click at [364, 373] on code "select 'total' , sum (employees) as employees, sum (revenue) as revenue from in…" at bounding box center [563, 339] width 573 height 65
drag, startPoint x: 276, startPoint y: 395, endPoint x: 383, endPoint y: 450, distance: 120.2
click at [383, 384] on pre "select 'total' , sum (employees) as employees, sum (revenue) as revenue from in…" at bounding box center [564, 340] width 600 height 88
